Goal: Information Seeking & Learning: Learn about a topic

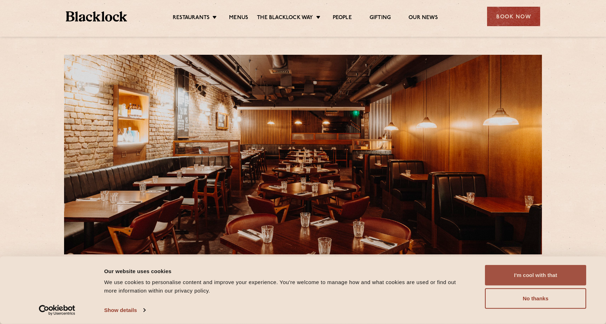
click at [510, 275] on button "I'm cool with that" at bounding box center [535, 275] width 101 height 21
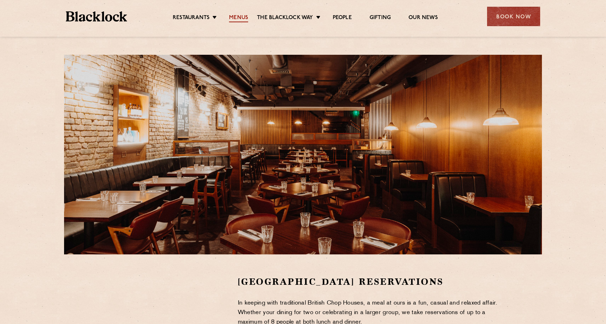
click at [240, 17] on link "Menus" at bounding box center [238, 19] width 19 height 8
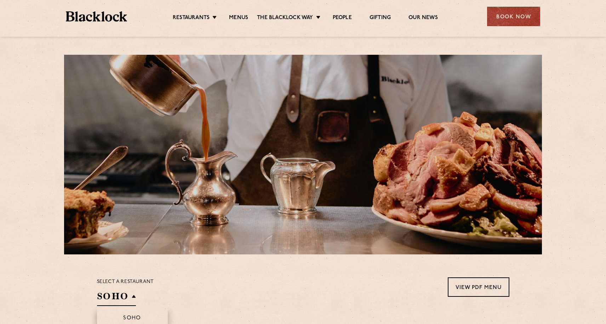
click at [117, 297] on h2 "SOHO" at bounding box center [116, 299] width 39 height 16
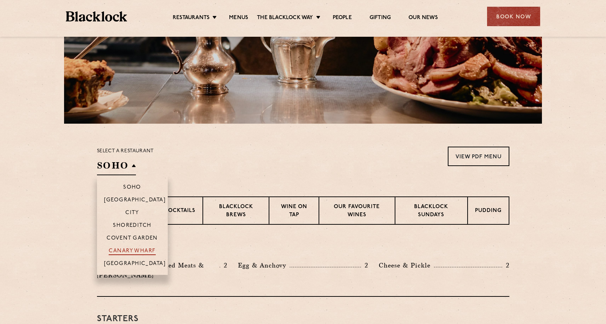
scroll to position [132, 0]
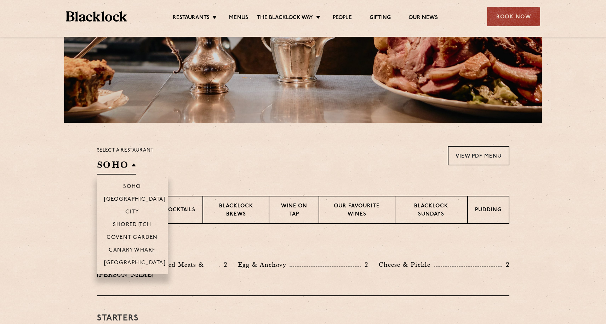
click at [122, 162] on h2 "SOHO" at bounding box center [116, 167] width 39 height 16
click at [137, 236] on p "Covent Garden" at bounding box center [132, 238] width 51 height 7
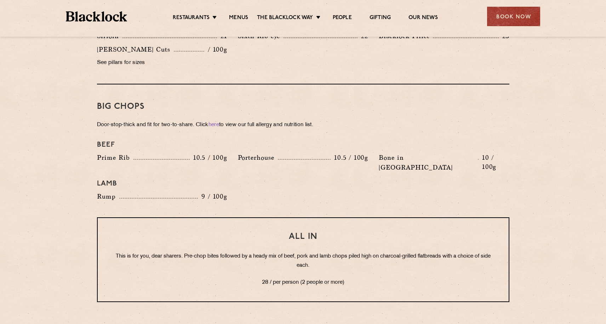
scroll to position [745, 0]
